Goal: Transaction & Acquisition: Book appointment/travel/reservation

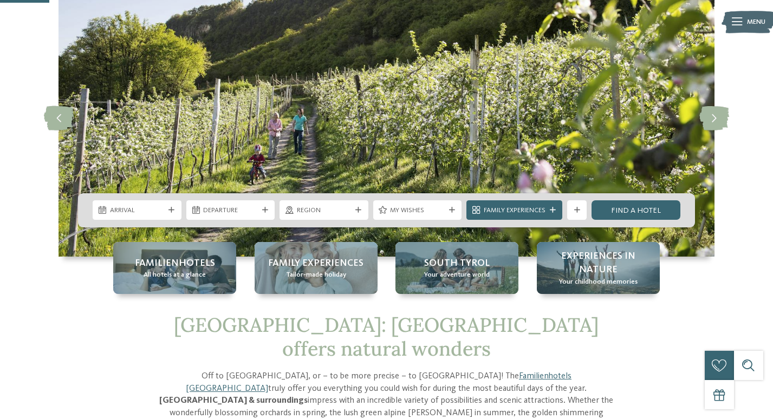
scroll to position [75, 0]
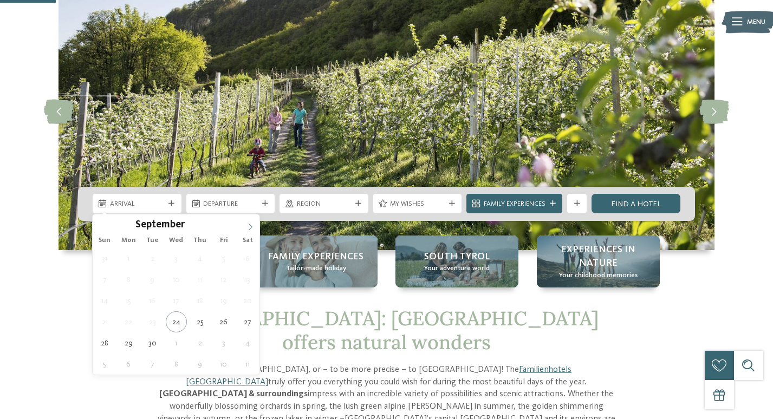
click at [245, 231] on span at bounding box center [250, 223] width 18 height 18
type div "02.10.2025"
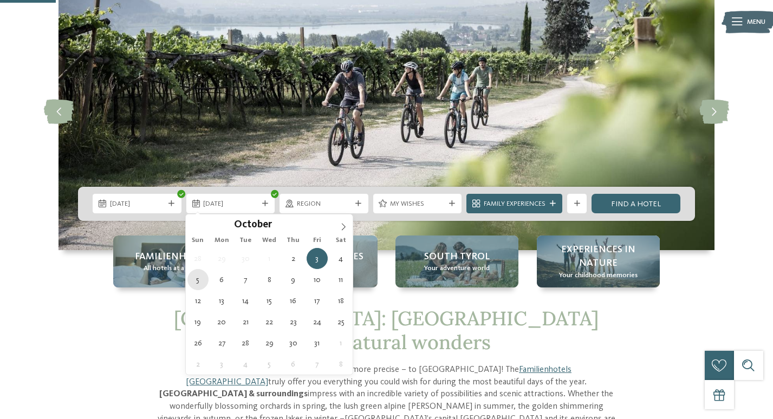
type div "05.10.2025"
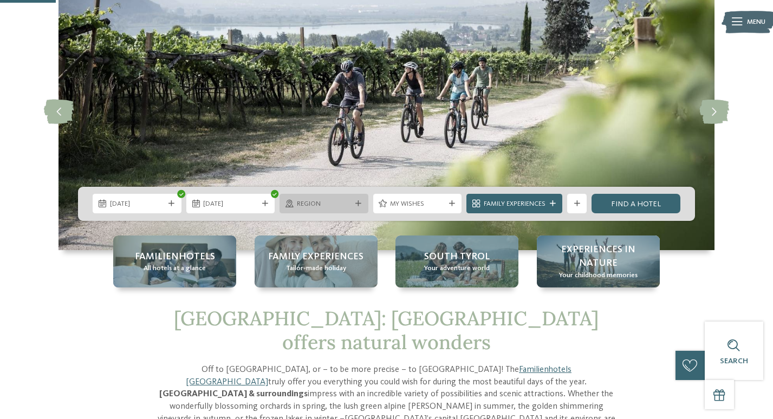
click at [363, 205] on div "Region" at bounding box center [323, 203] width 89 height 19
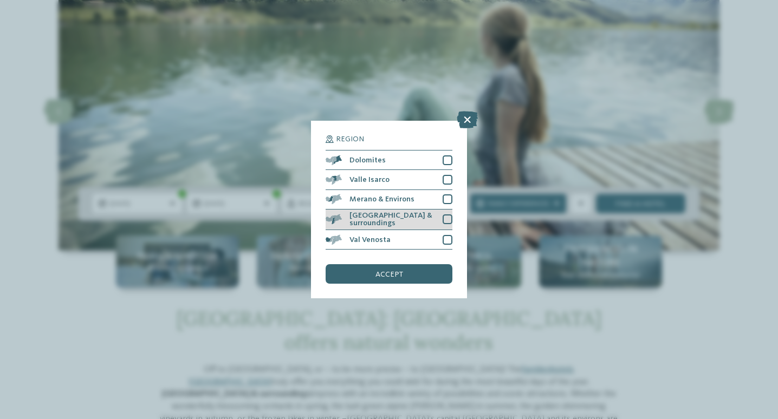
click at [448, 215] on div at bounding box center [447, 219] width 10 height 10
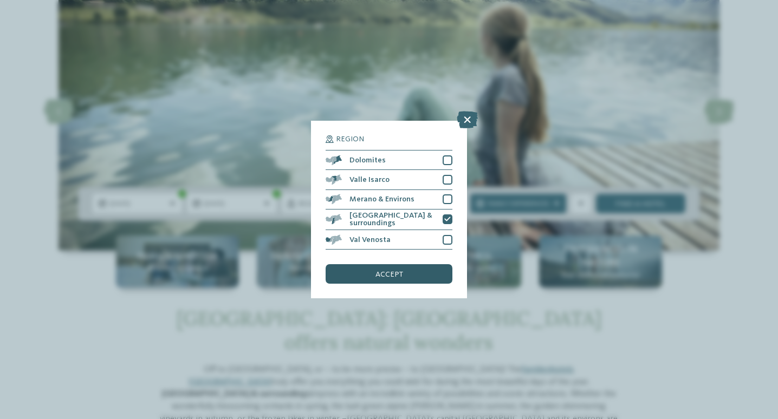
click at [426, 270] on div "accept" at bounding box center [389, 273] width 127 height 19
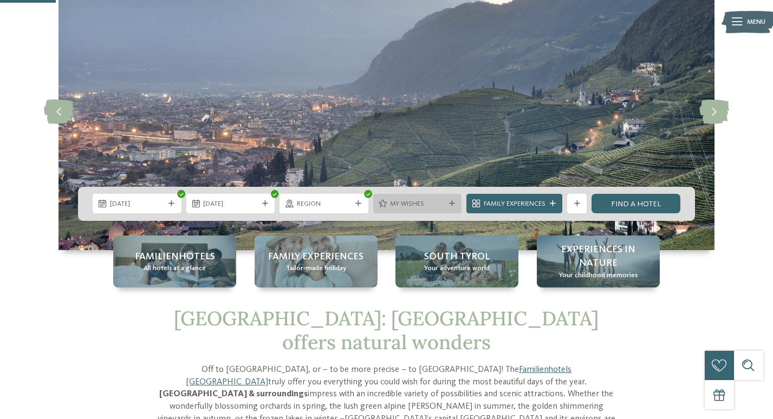
click at [419, 206] on span "My wishes" at bounding box center [417, 204] width 55 height 10
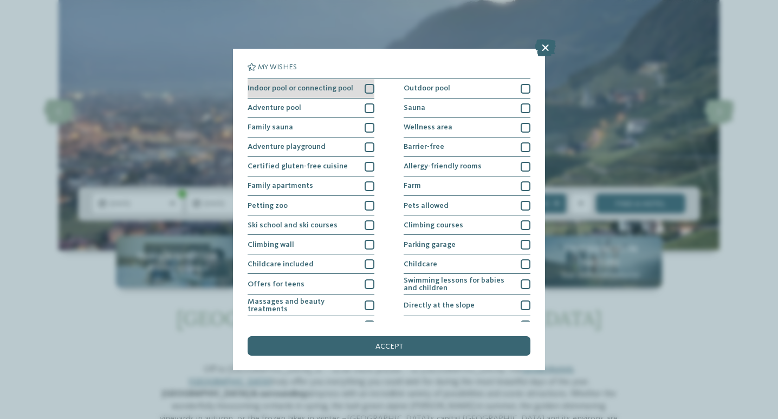
click at [368, 91] on div at bounding box center [369, 89] width 10 height 10
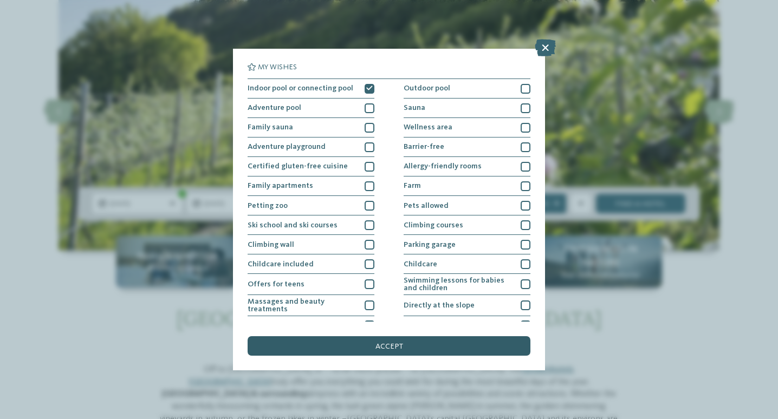
click at [441, 349] on div "accept" at bounding box center [389, 345] width 283 height 19
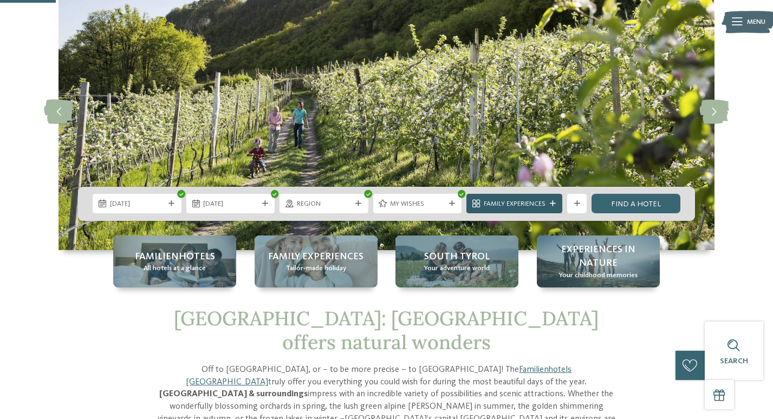
click at [537, 207] on span "Family Experiences" at bounding box center [515, 204] width 62 height 10
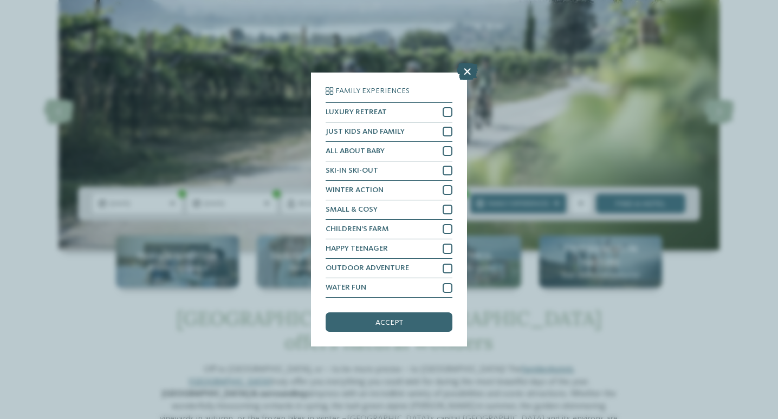
click at [466, 75] on icon at bounding box center [467, 71] width 21 height 17
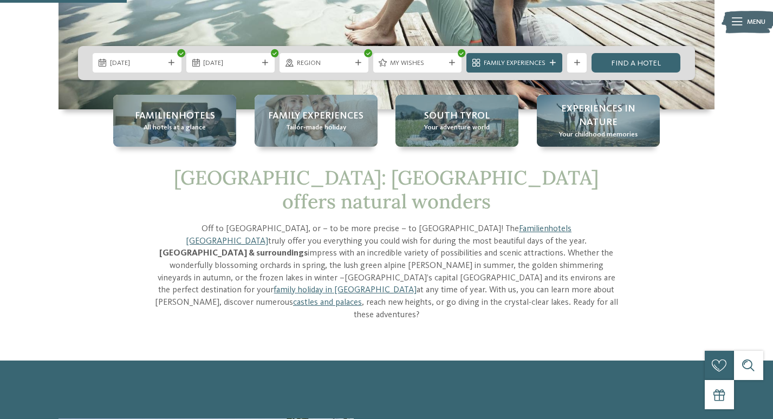
scroll to position [173, 0]
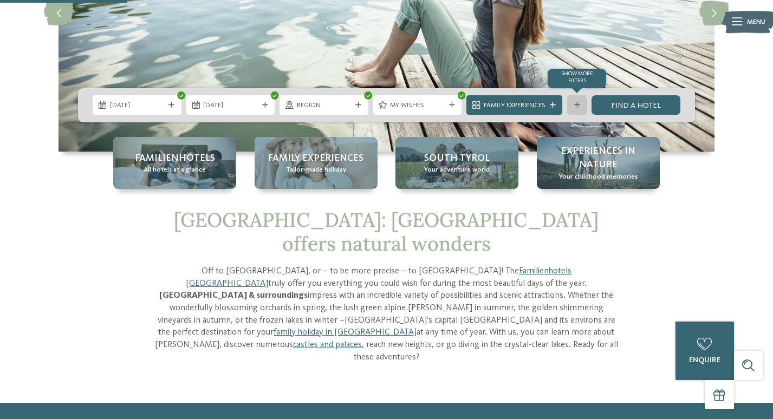
click at [577, 106] on icon at bounding box center [577, 105] width 6 height 6
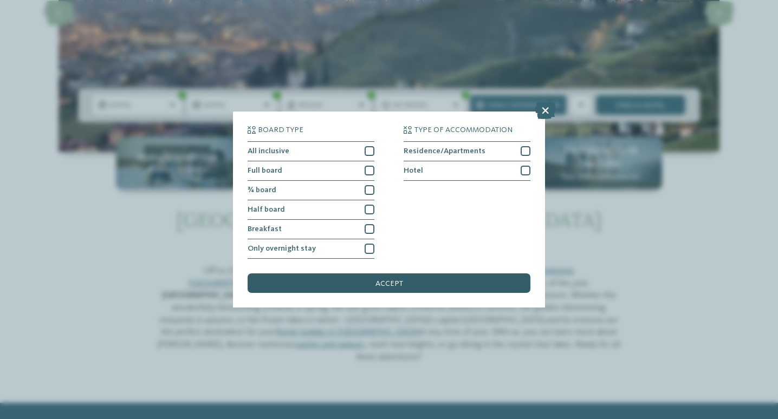
click at [509, 292] on div "accept" at bounding box center [389, 283] width 283 height 19
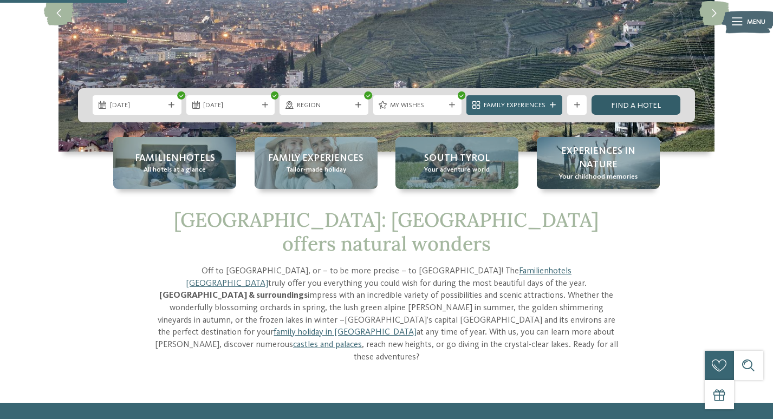
click at [652, 103] on link "Find a hotel" at bounding box center [635, 104] width 89 height 19
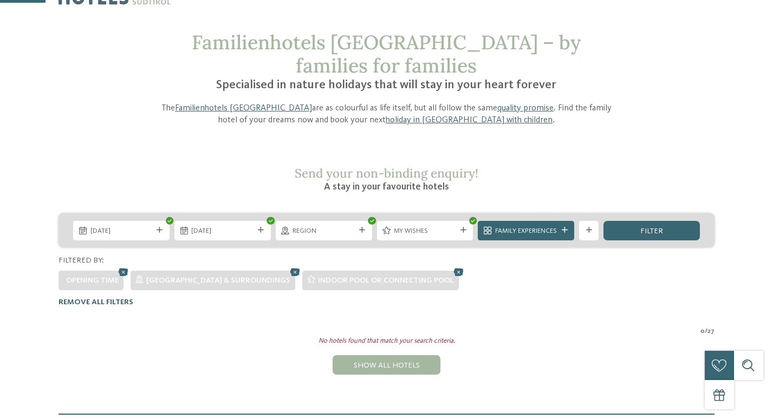
scroll to position [60, 0]
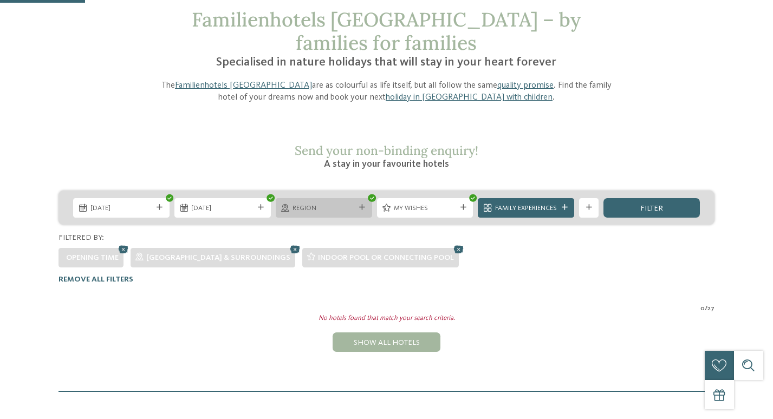
click at [360, 205] on icon at bounding box center [362, 208] width 6 height 6
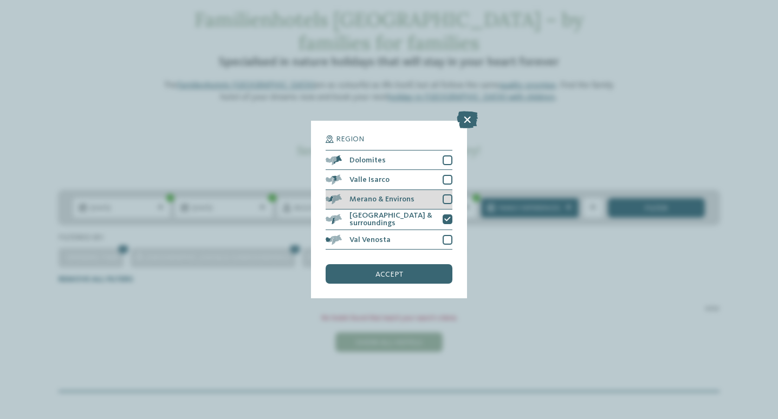
click at [445, 198] on div at bounding box center [447, 199] width 10 height 10
click at [429, 273] on div "accept" at bounding box center [389, 273] width 127 height 19
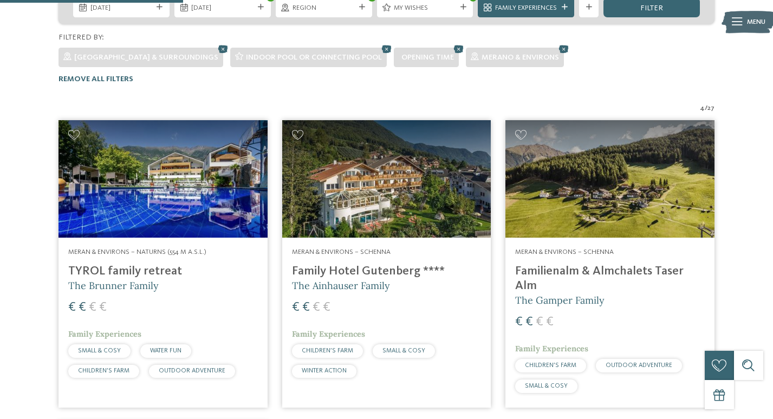
scroll to position [290, 0]
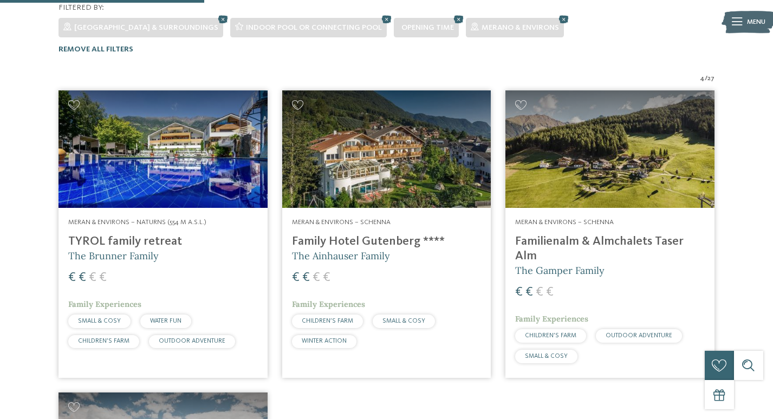
click at [422, 162] on img at bounding box center [386, 149] width 209 height 118
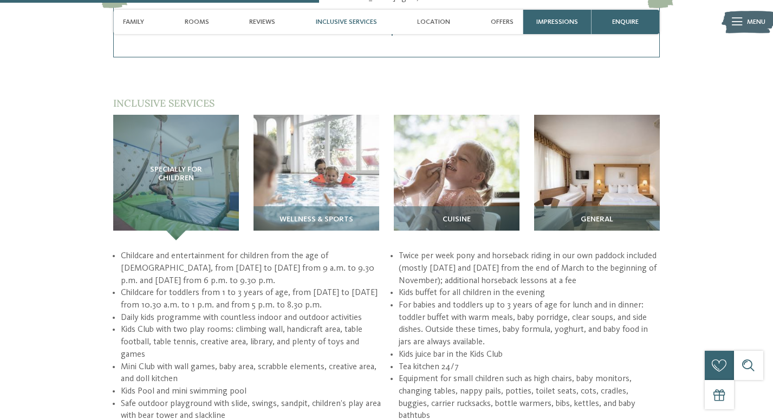
scroll to position [1234, 0]
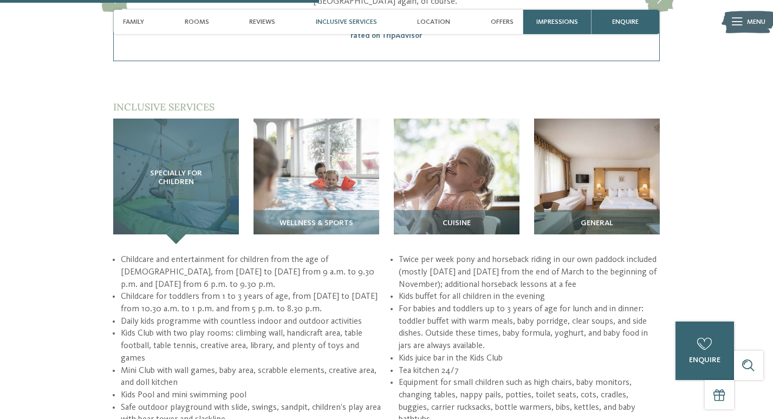
click at [193, 185] on div "Specially for children" at bounding box center [176, 182] width 126 height 126
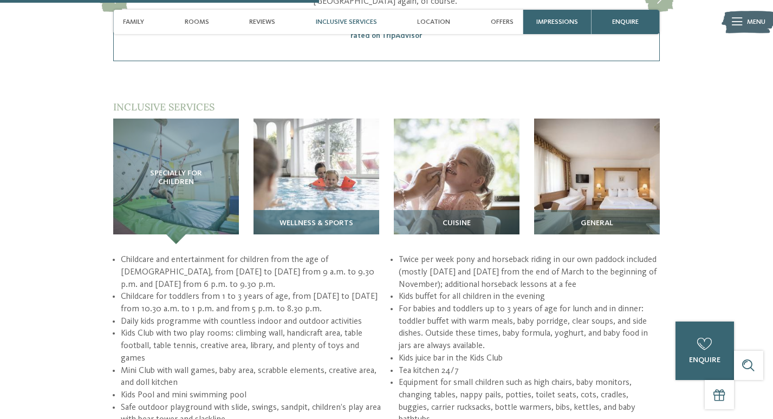
click at [270, 188] on img at bounding box center [316, 182] width 126 height 126
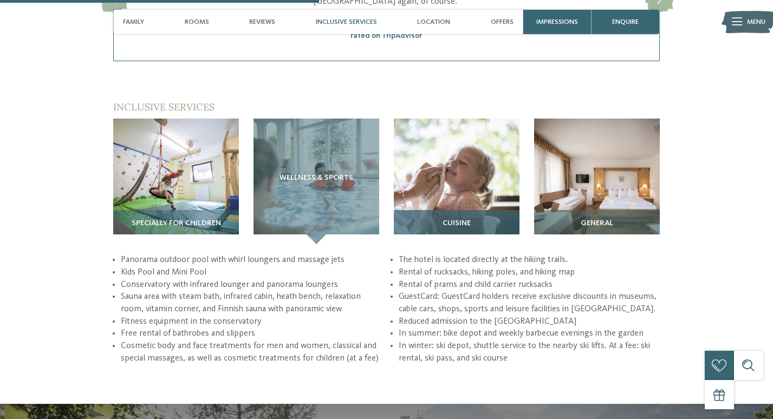
click at [436, 167] on img at bounding box center [457, 182] width 126 height 126
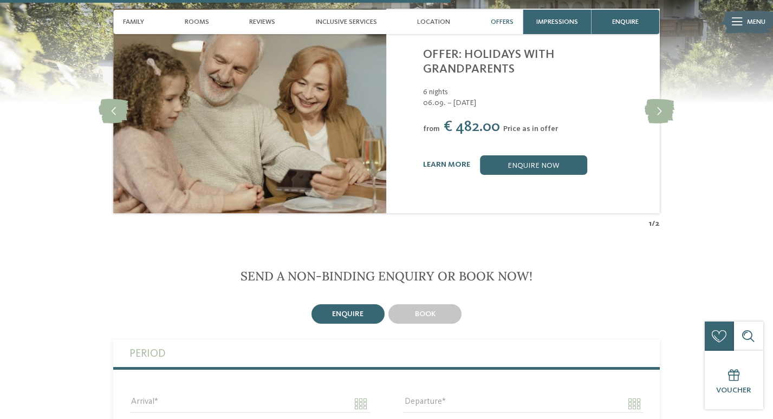
scroll to position [1700, 0]
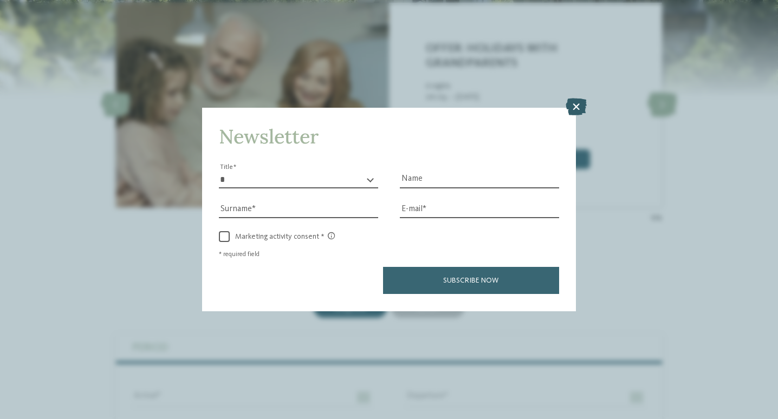
click at [578, 105] on icon at bounding box center [575, 107] width 21 height 17
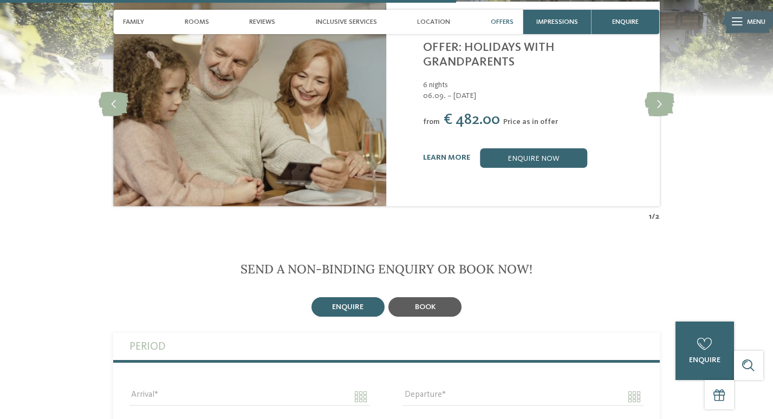
click at [437, 301] on div "book" at bounding box center [424, 306] width 73 height 19
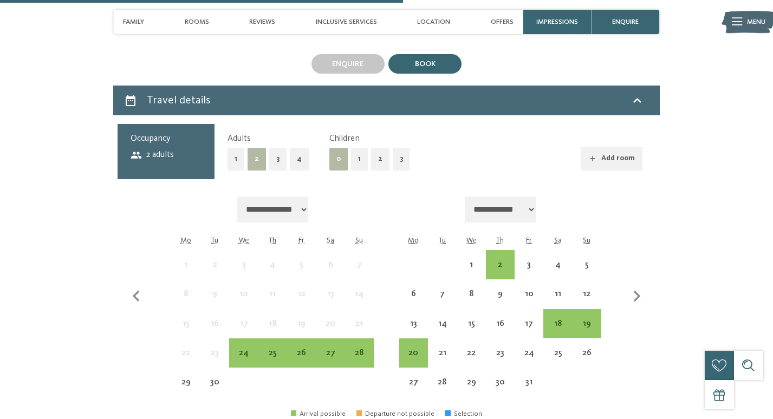
scroll to position [1943, 0]
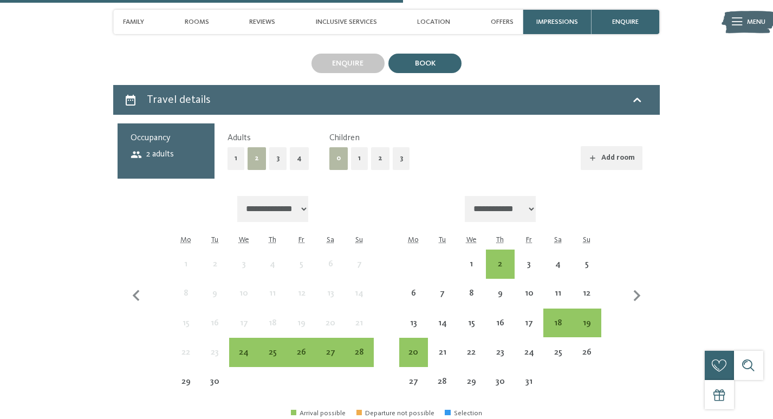
click at [371, 150] on button "2" at bounding box center [380, 158] width 18 height 22
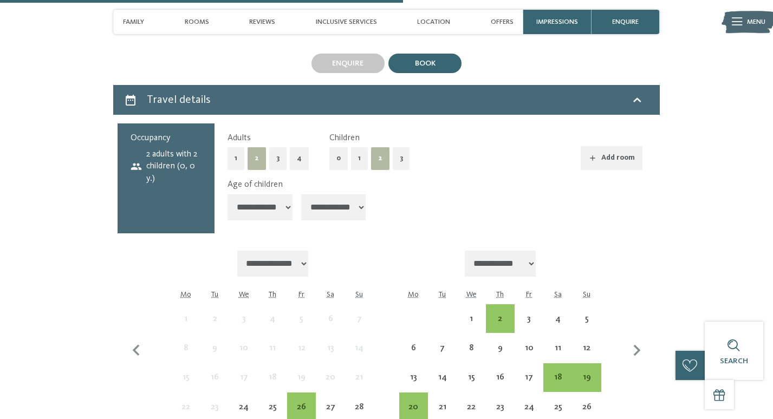
click at [288, 194] on select "**********" at bounding box center [259, 207] width 65 height 26
select select "*"
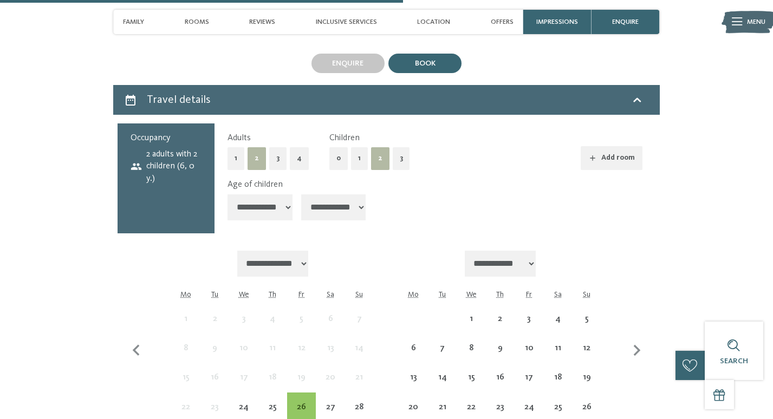
click at [349, 194] on select "**********" at bounding box center [333, 207] width 65 height 26
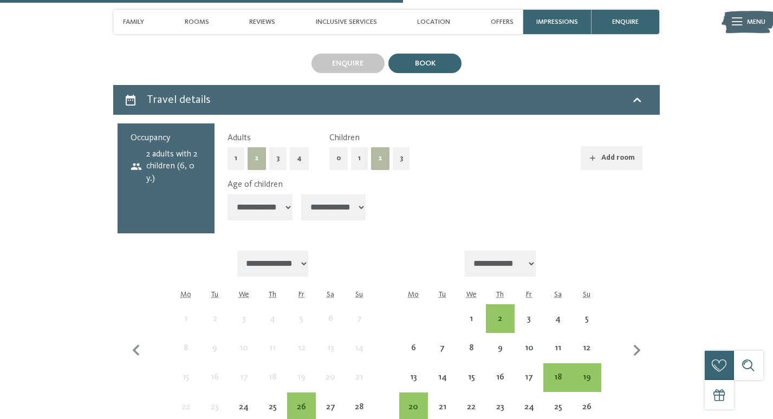
select select "*"
click at [502, 315] on div "2" at bounding box center [500, 328] width 27 height 27
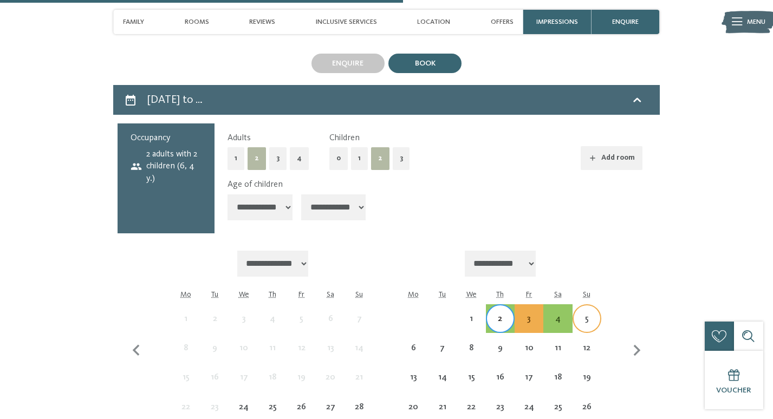
click at [585, 315] on div "5" at bounding box center [587, 328] width 27 height 27
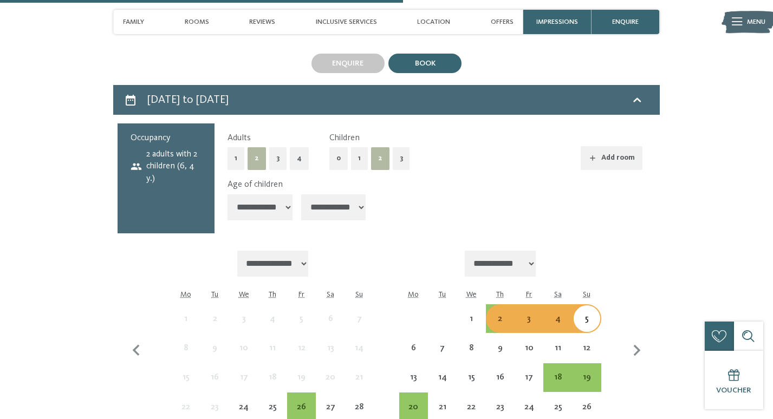
click at [562, 315] on div "4" at bounding box center [557, 328] width 27 height 27
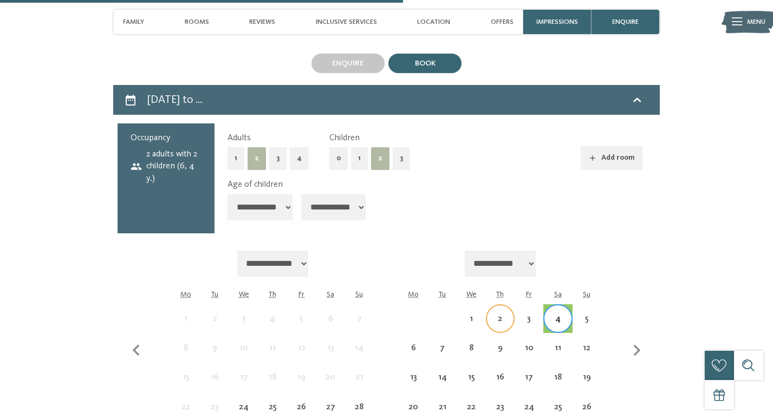
click at [500, 315] on div "2" at bounding box center [500, 328] width 27 height 27
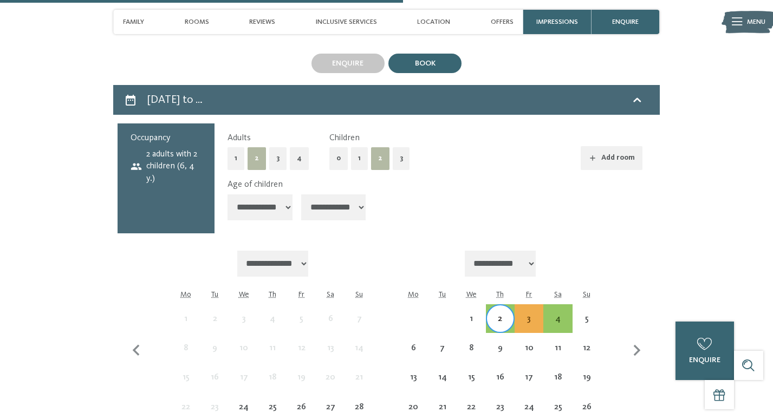
click at [505, 315] on div "2" at bounding box center [500, 328] width 27 height 27
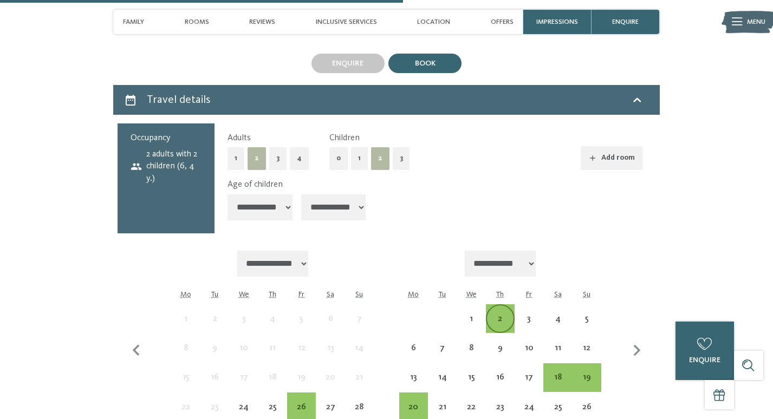
click at [497, 315] on div "2" at bounding box center [500, 328] width 27 height 27
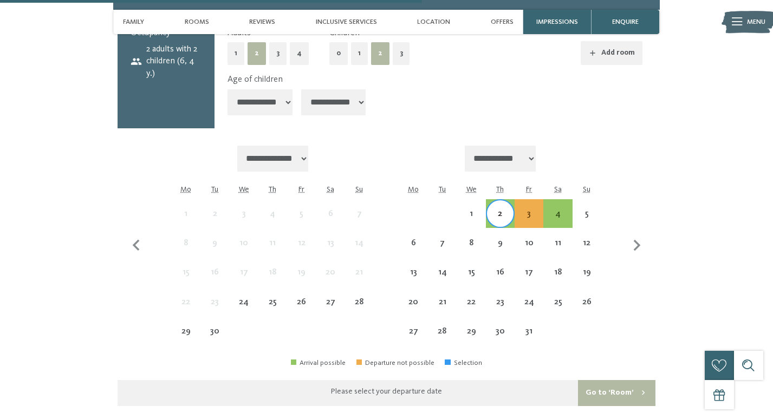
scroll to position [2069, 0]
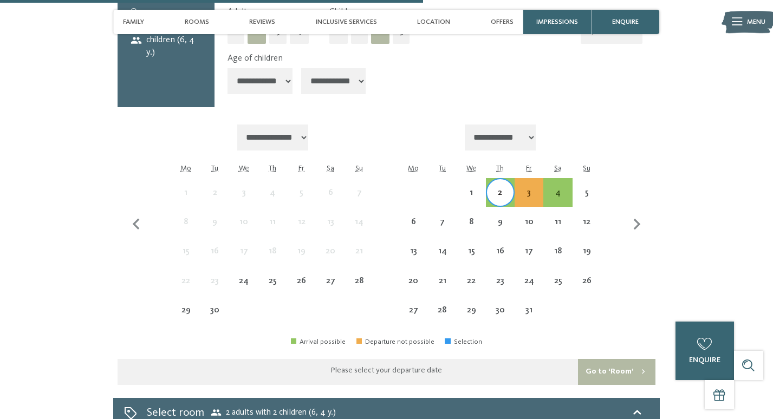
click at [503, 188] on div "2" at bounding box center [500, 201] width 27 height 27
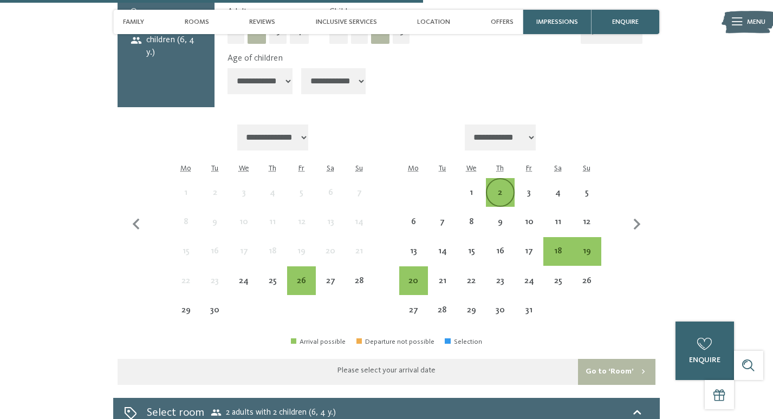
click at [503, 188] on div "2" at bounding box center [500, 201] width 27 height 27
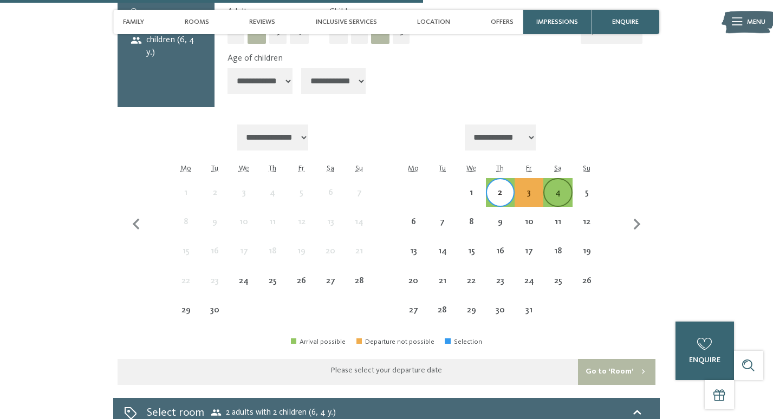
click at [549, 188] on div "4" at bounding box center [557, 201] width 27 height 27
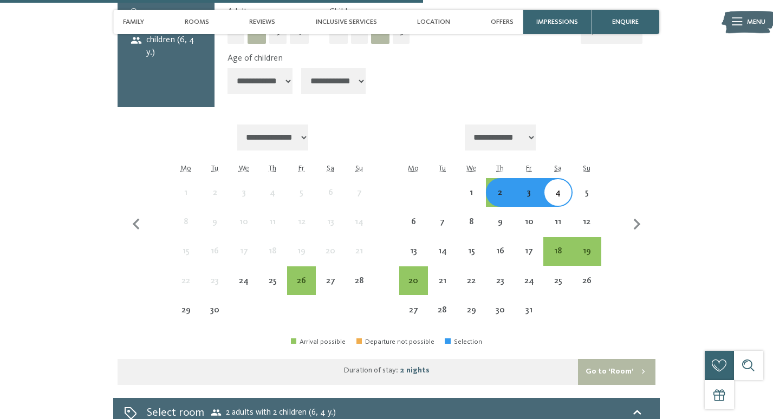
click at [506, 188] on div "2" at bounding box center [500, 201] width 27 height 27
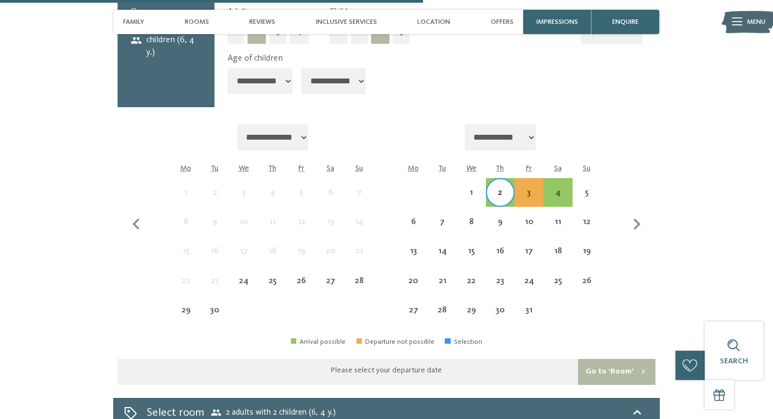
click at [485, 219] on div "8" at bounding box center [471, 221] width 29 height 29
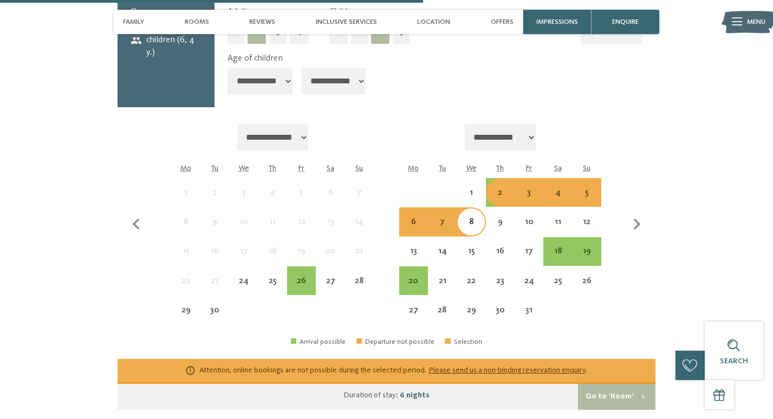
click at [435, 184] on div at bounding box center [442, 192] width 29 height 29
click at [466, 188] on div "1" at bounding box center [471, 201] width 27 height 27
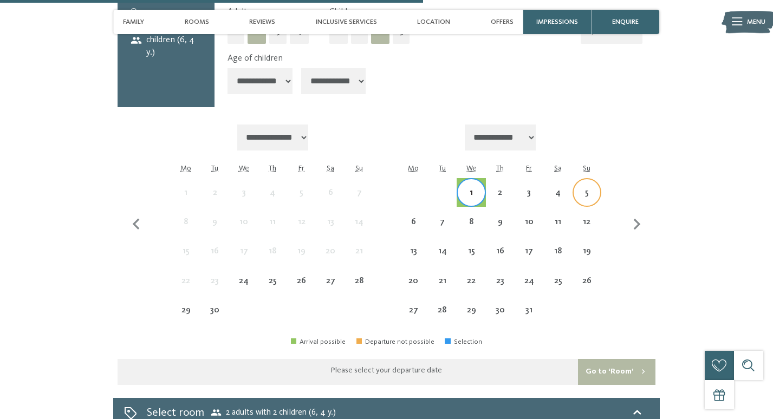
click at [577, 188] on div "5" at bounding box center [587, 201] width 27 height 27
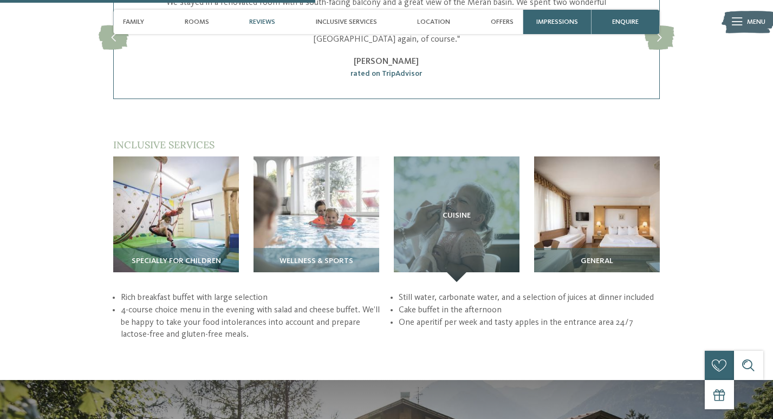
scroll to position [1187, 0]
